Goal: Check status: Check status

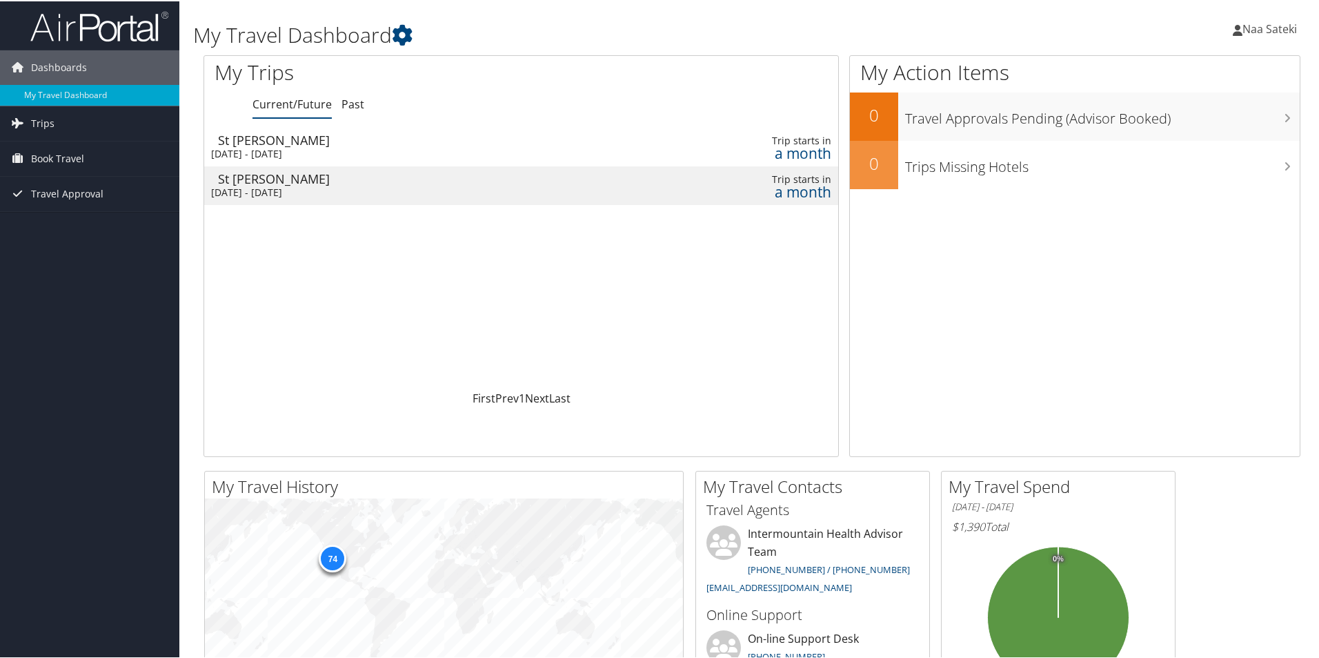
click at [459, 177] on div "St George" at bounding box center [421, 177] width 407 height 12
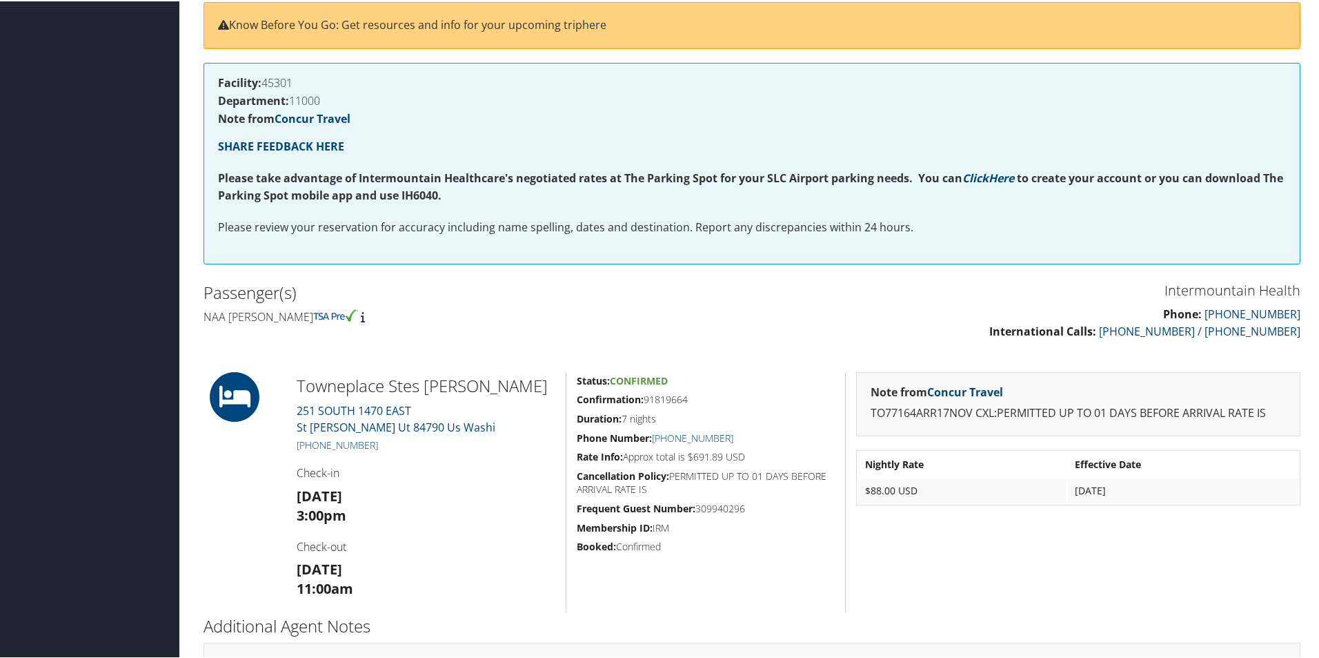
scroll to position [276, 0]
